Goal: Check status

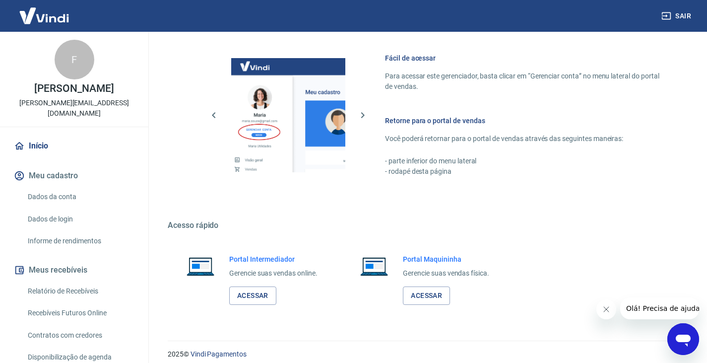
scroll to position [430, 0]
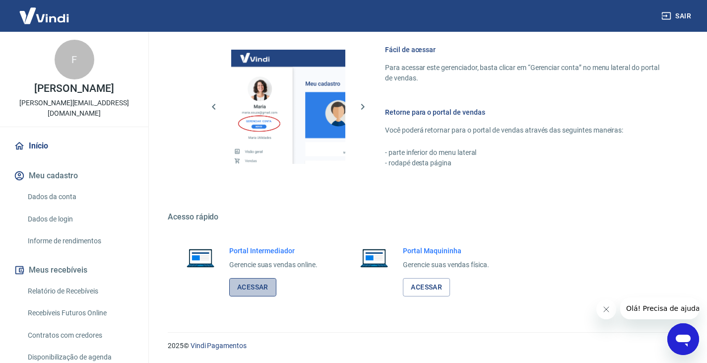
click at [258, 284] on link "Acessar" at bounding box center [252, 287] width 47 height 18
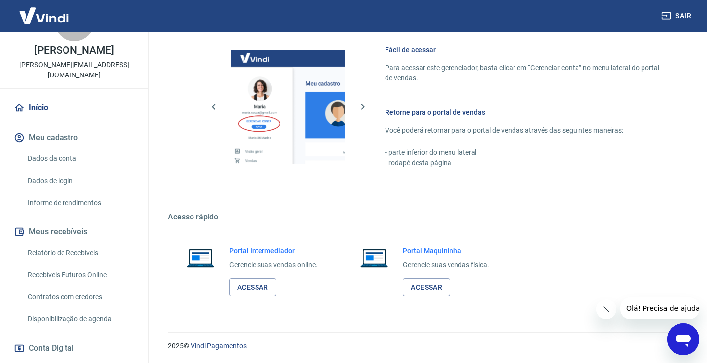
scroll to position [155, 0]
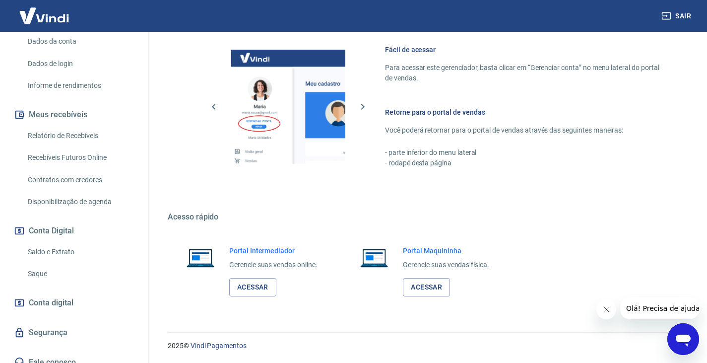
click at [62, 242] on link "Saldo e Extrato" at bounding box center [80, 252] width 113 height 20
